Goal: Navigation & Orientation: Find specific page/section

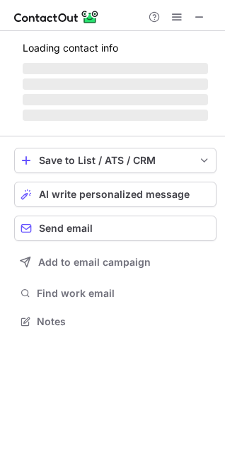
scroll to position [343, 225]
